Goal: Task Accomplishment & Management: Complete application form

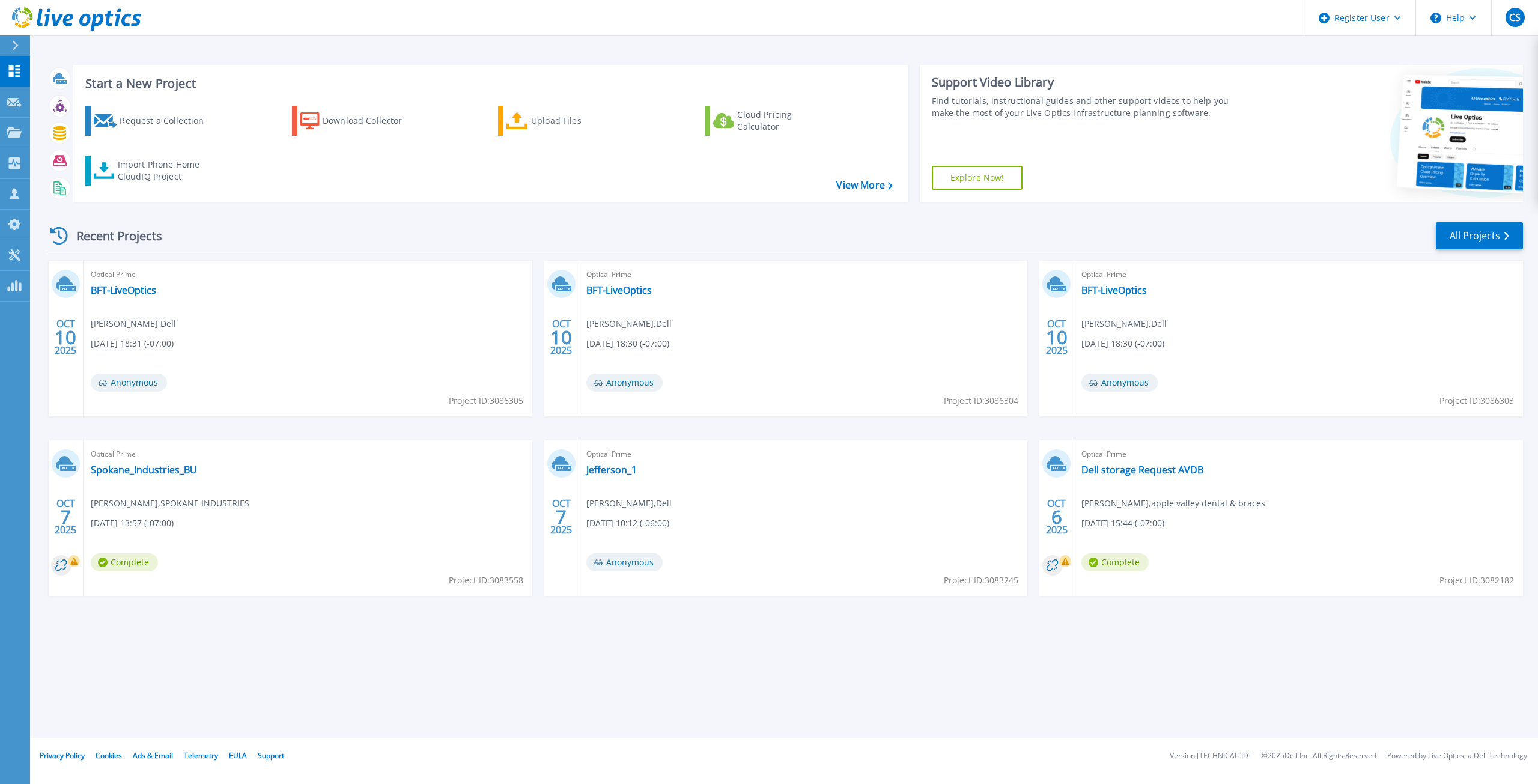
click at [19, 54] on div at bounding box center [20, 46] width 19 height 20
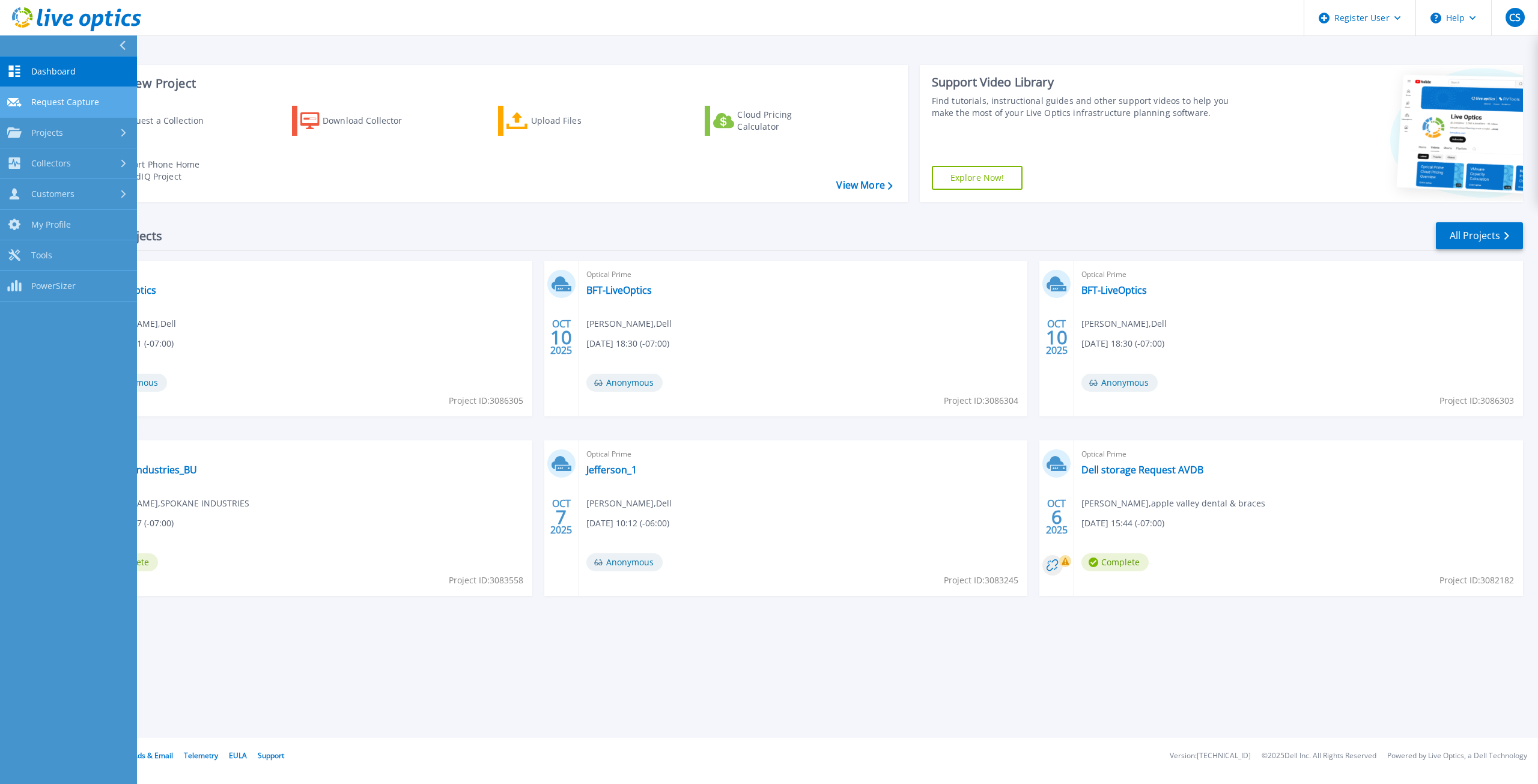
click at [69, 101] on span "Request Capture" at bounding box center [65, 102] width 68 height 11
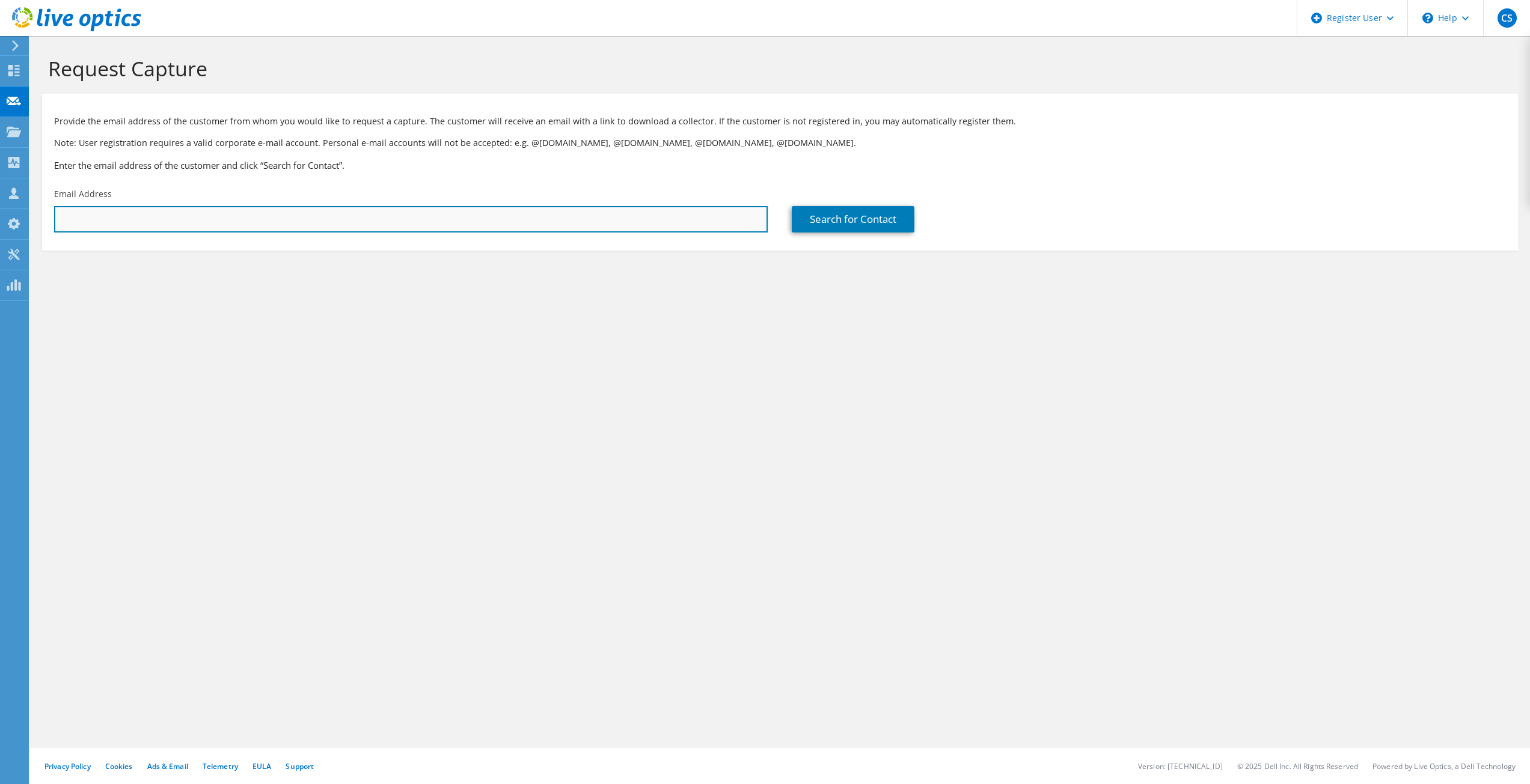
click at [289, 225] on input "text" at bounding box center [411, 219] width 714 height 26
paste input "[EMAIL_ADDRESS][DOMAIN_NAME]"
type input "[EMAIL_ADDRESS][DOMAIN_NAME]"
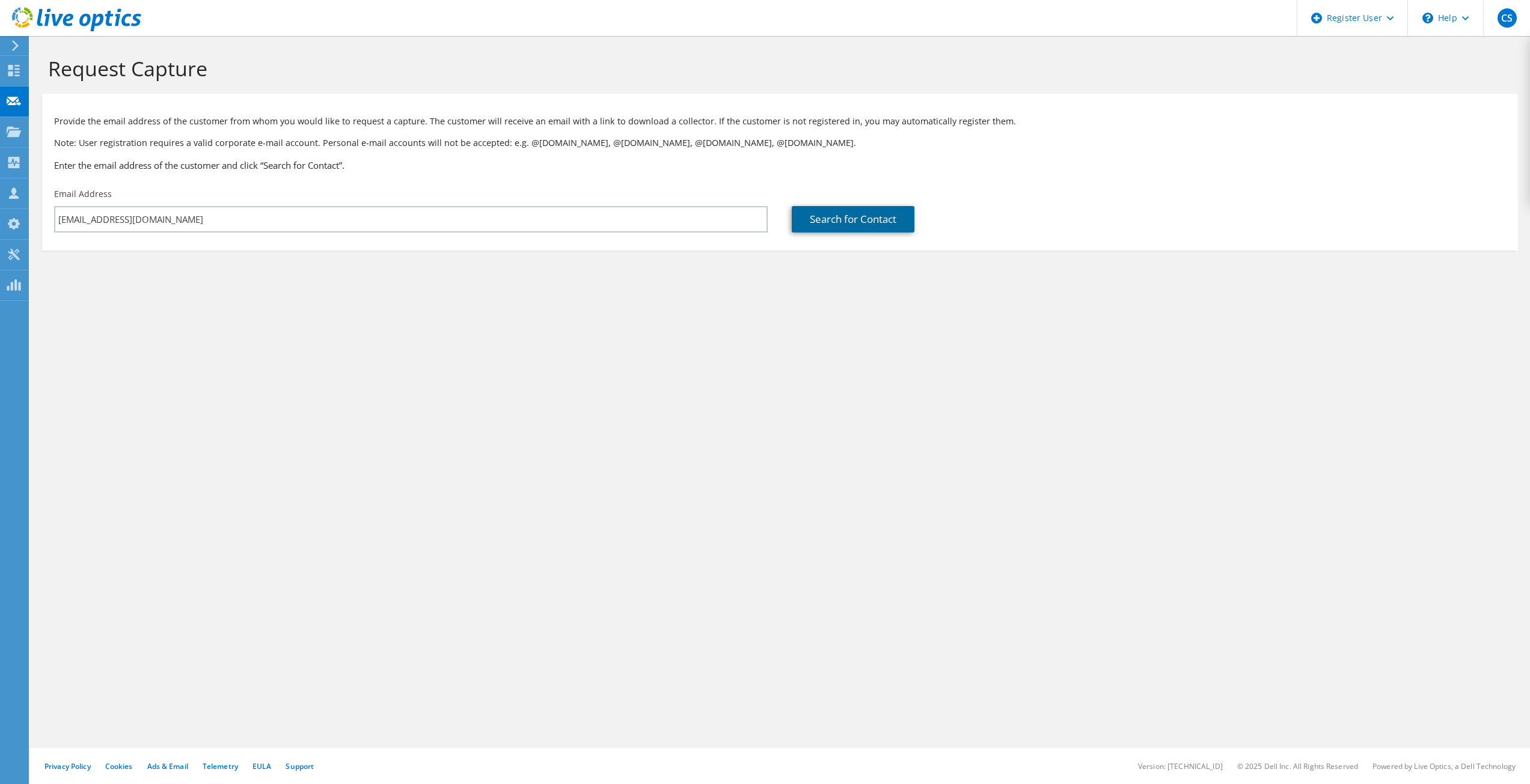
click at [828, 217] on link "Search for Contact" at bounding box center [853, 219] width 123 height 26
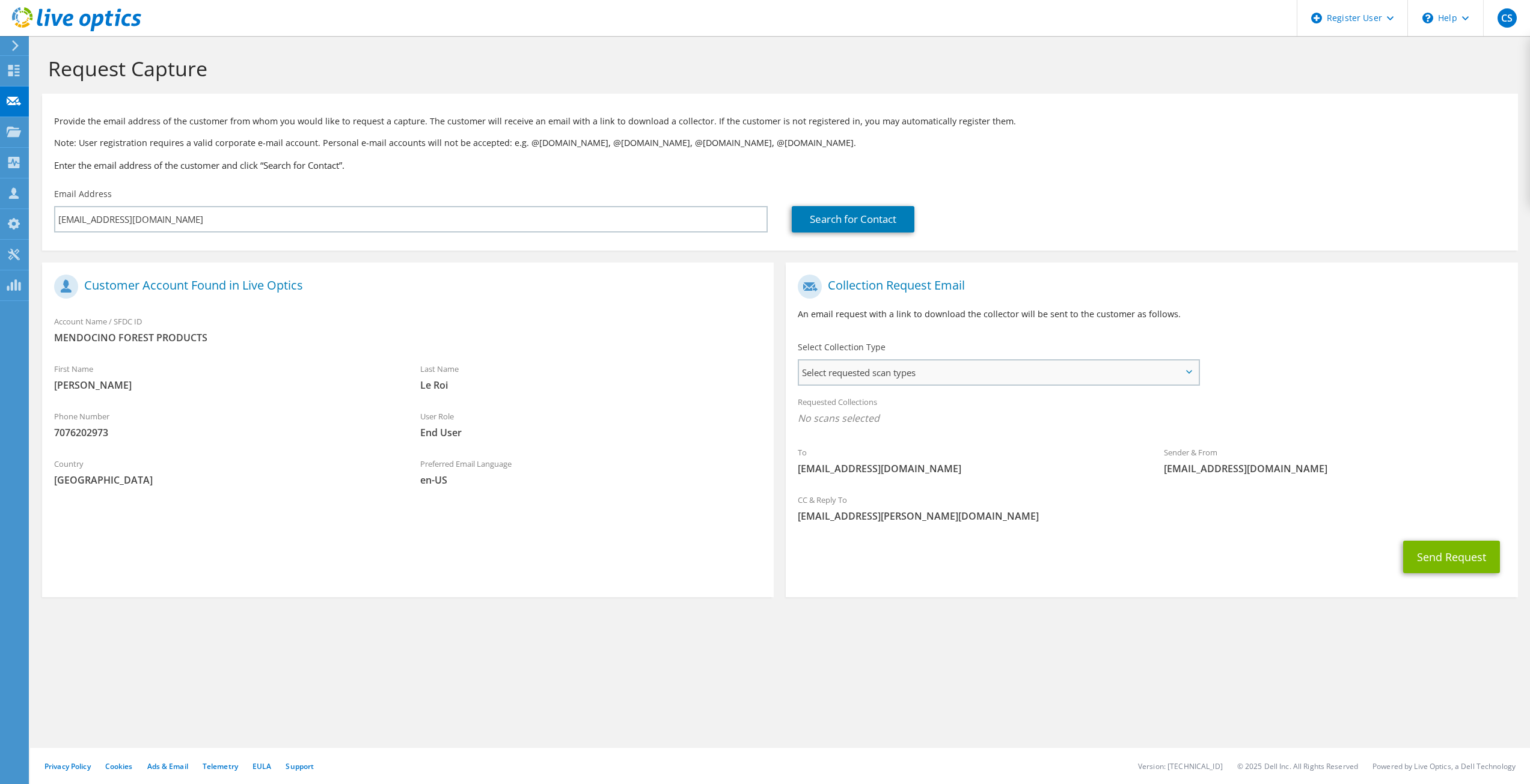
click at [1005, 363] on span "Select requested scan types" at bounding box center [998, 373] width 399 height 24
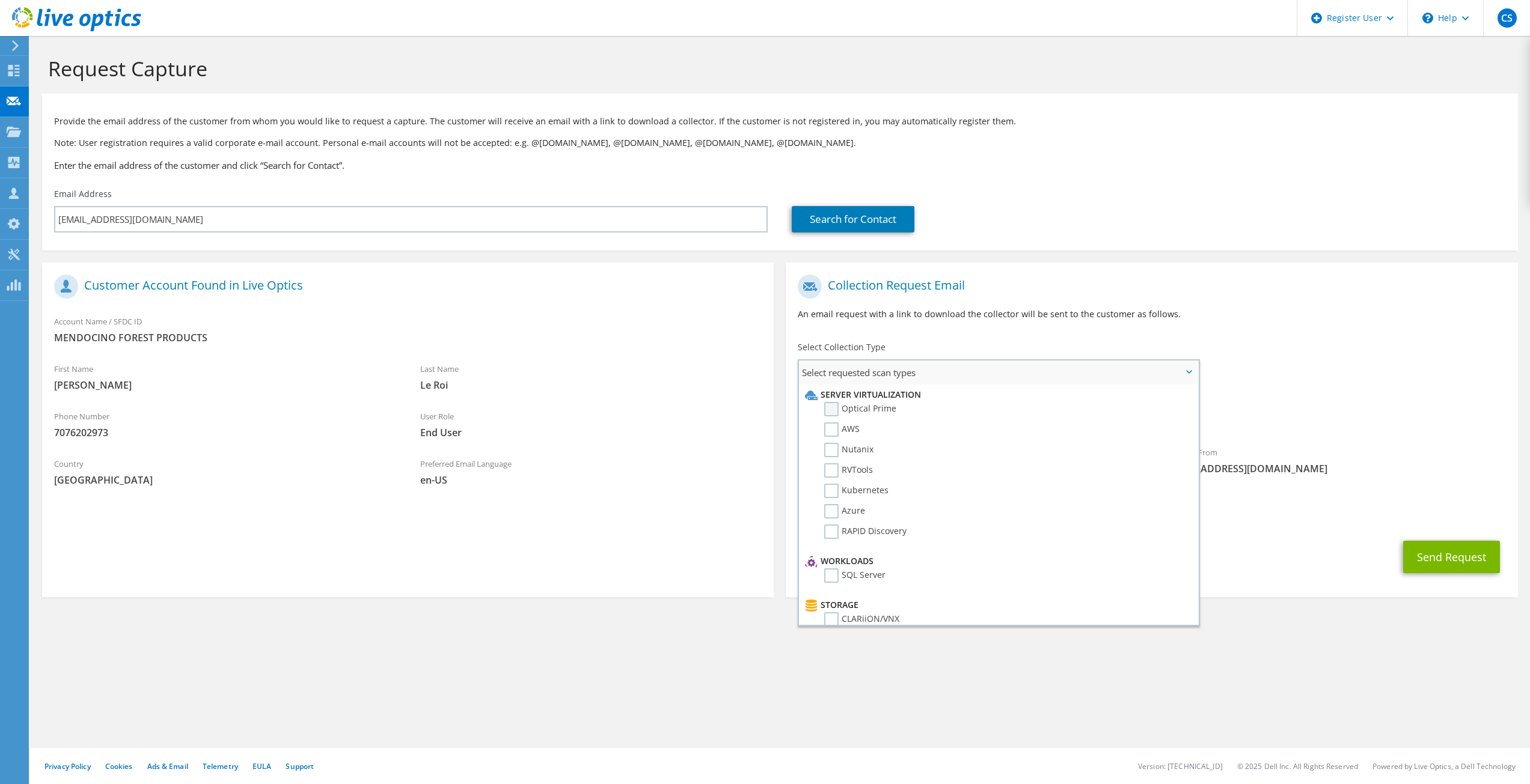
click at [833, 410] on label "Optical Prime" at bounding box center [860, 409] width 72 height 15
click at [0, 0] on input "Optical Prime" at bounding box center [0, 0] width 0 height 0
click at [1151, 310] on p "An email request with a link to download the collector will be sent to the cust…" at bounding box center [1151, 314] width 708 height 13
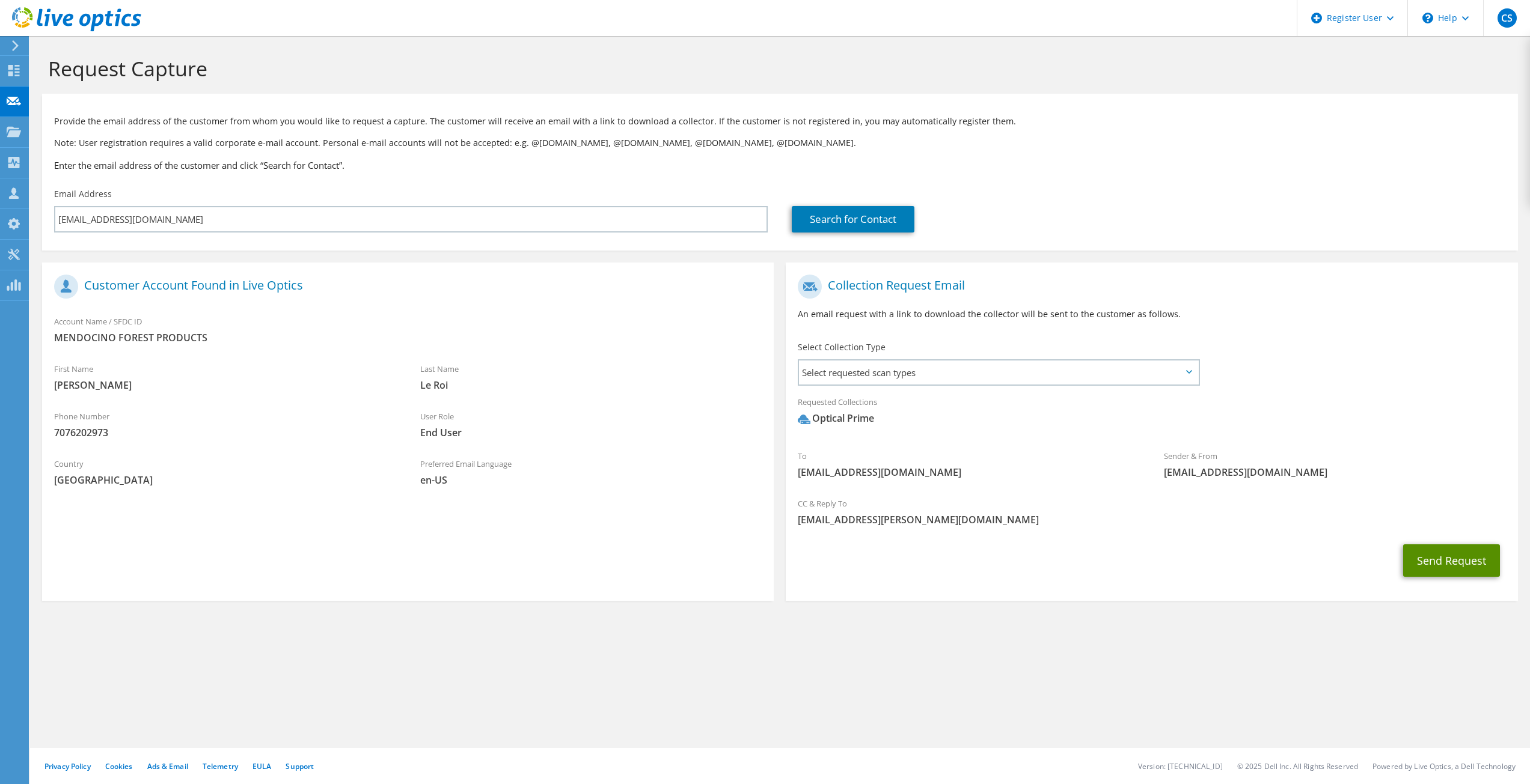
click at [1412, 553] on button "Send Request" at bounding box center [1451, 560] width 96 height 32
